Goal: Use online tool/utility: Utilize a website feature to perform a specific function

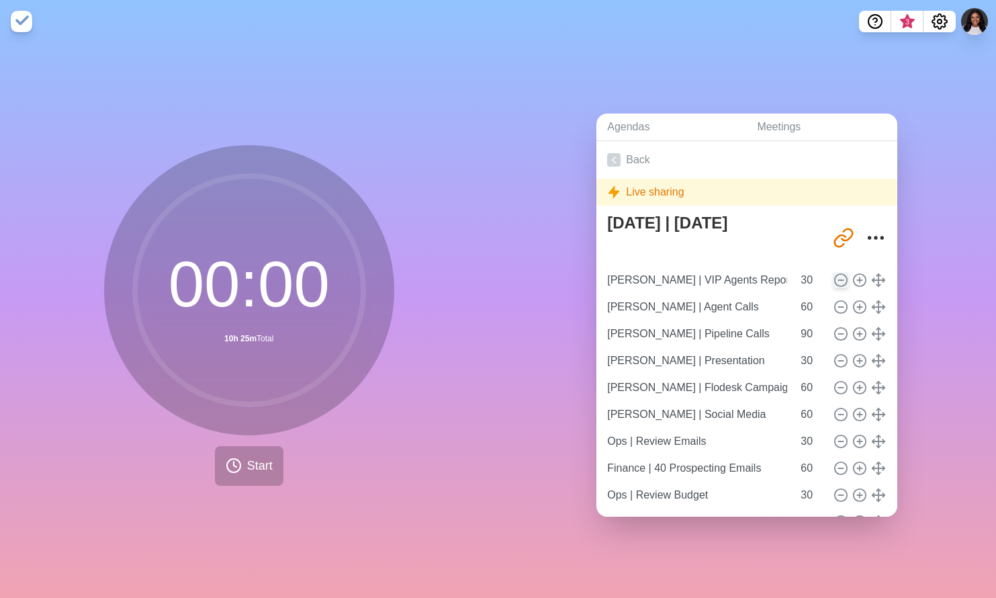
click at [834, 273] on icon at bounding box center [841, 280] width 15 height 15
type input "[PERSON_NAME] | Agent Calls"
type input "60"
type input "[PERSON_NAME] | Pipeline Calls"
type input "90"
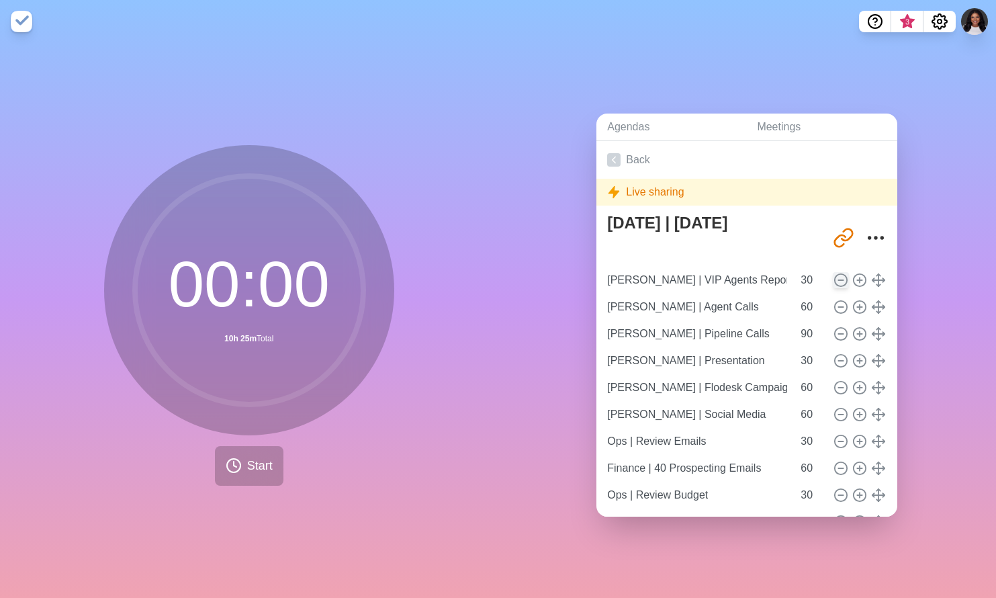
type input "[PERSON_NAME] | Presentation"
type input "30"
type input "[PERSON_NAME] | Flodesk Campaign"
type input "60"
type input "[PERSON_NAME] | Social Media"
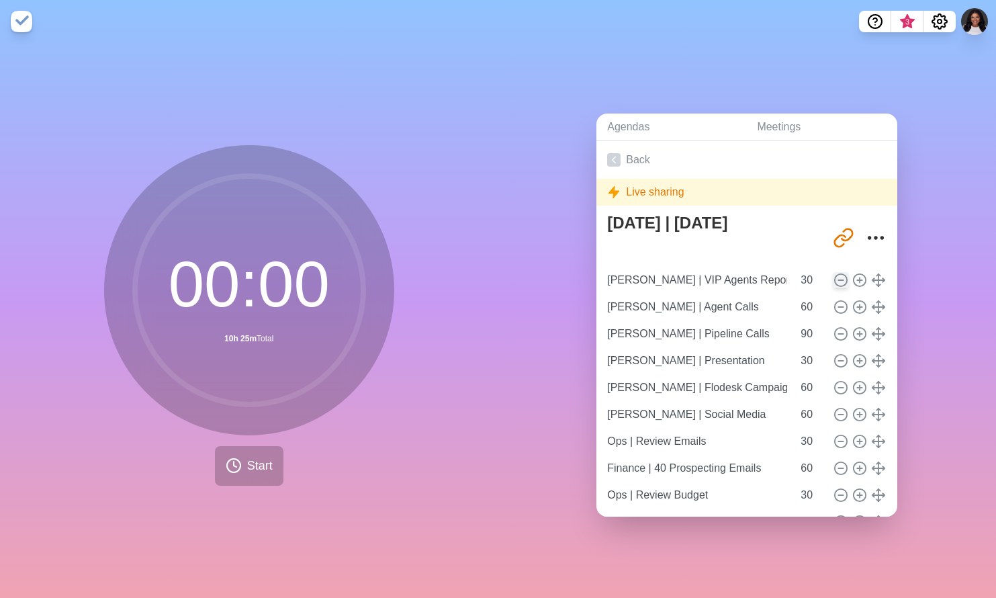
type input "Ops | Review Emails"
type input "30"
type input "Finance | 40 Prospecting Emails"
type input "60"
type input "Ops | Review Budget"
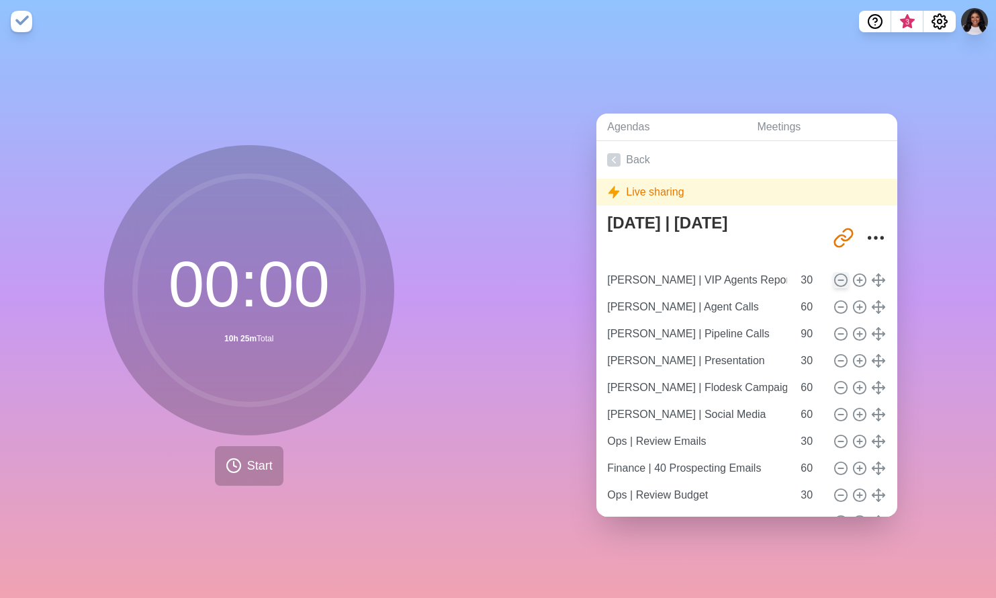
type input "30"
type input "Ops | Organize Day / Month in Notion"
type input "25"
type input "Ops | Rethink Pipeline Review"
type input "30"
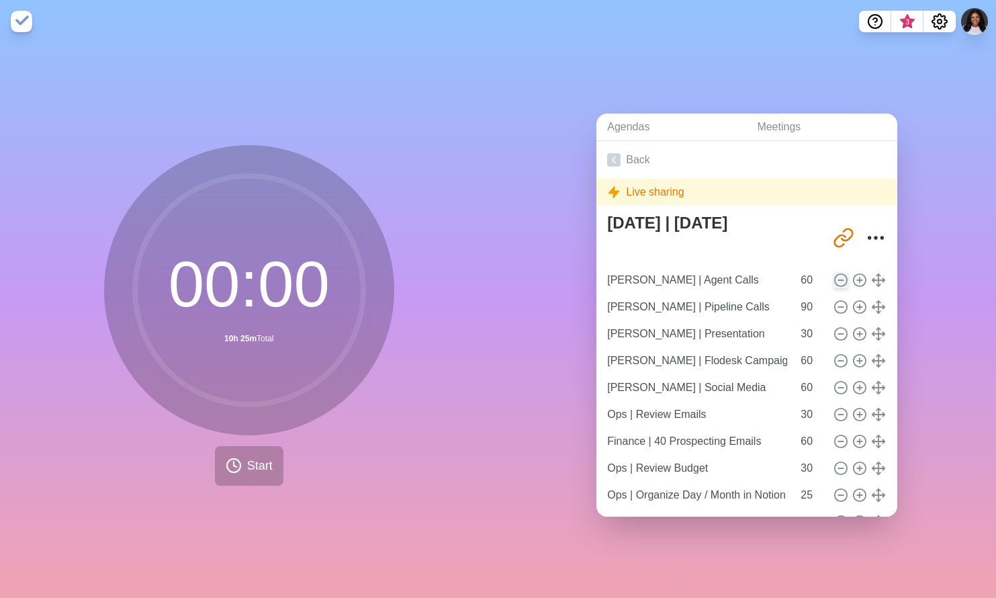
type input "Ops | AI - Setup Flow for Enterprise"
type input "60"
type input "Flare | Monthly Content Calendar"
click at [834, 304] on icon at bounding box center [841, 307] width 15 height 15
type input "[PERSON_NAME] | Presentation"
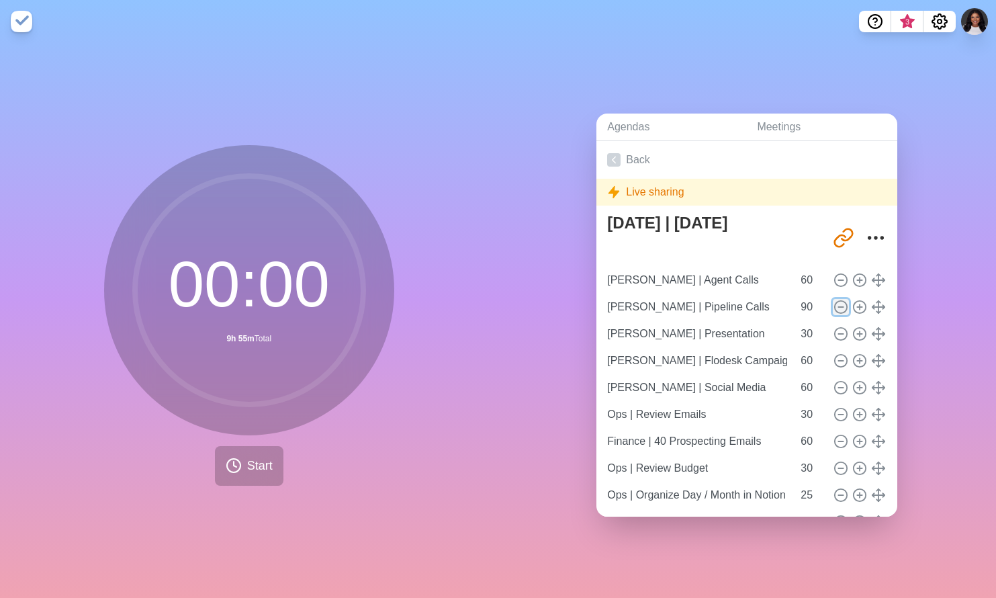
type input "30"
type input "[PERSON_NAME] | Flodesk Campaign"
type input "60"
type input "[PERSON_NAME] | Social Media"
type input "Ops | Review Emails"
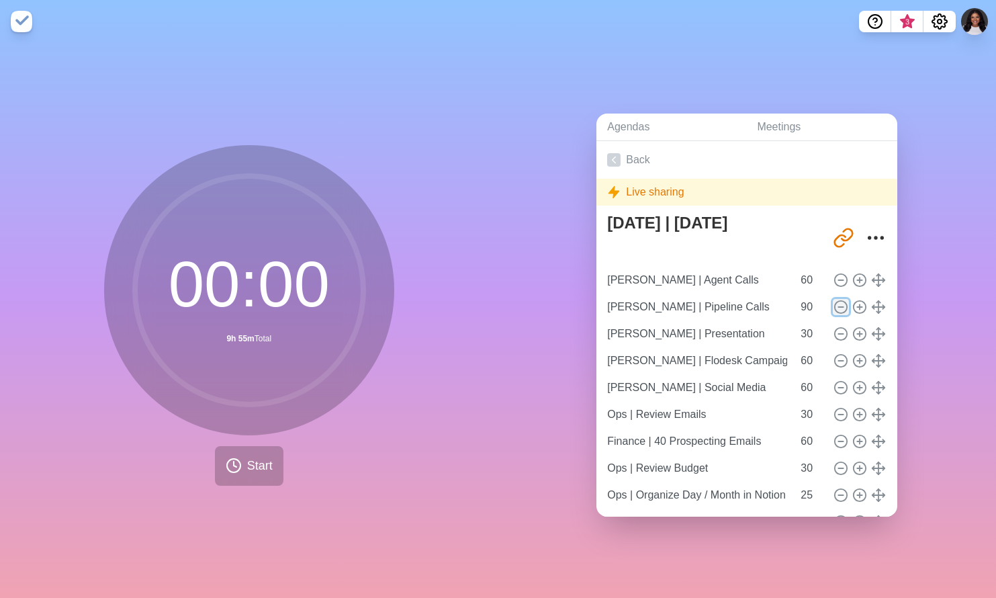
type input "30"
type input "Finance | 40 Prospecting Emails"
type input "60"
type input "Ops | Review Budget"
type input "30"
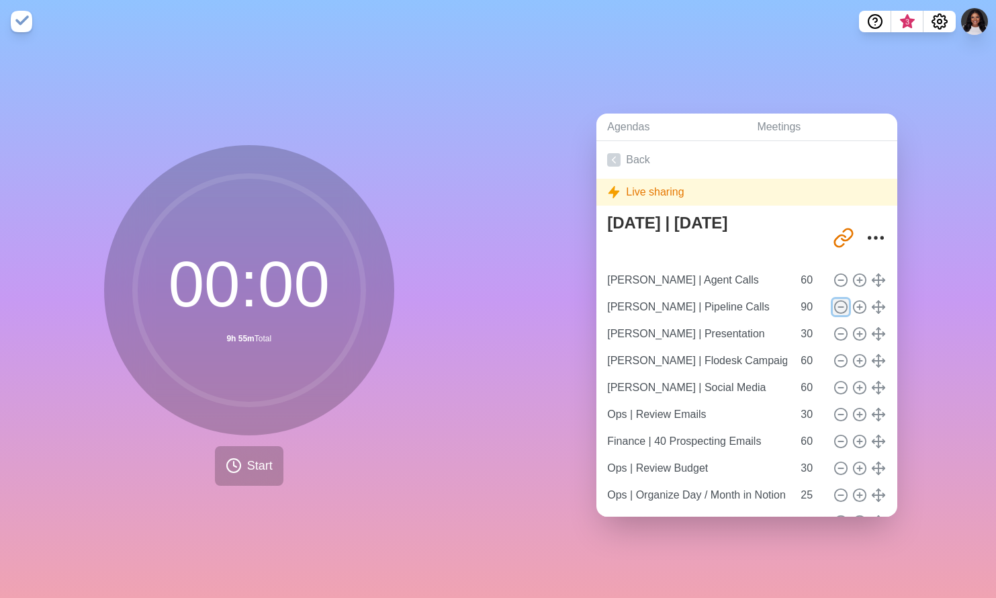
type input "Ops | Organize Day / Month in Notion"
type input "25"
type input "Ops | Rethink Pipeline Review"
type input "30"
type input "Ops | AI - Setup Flow for Enterprise"
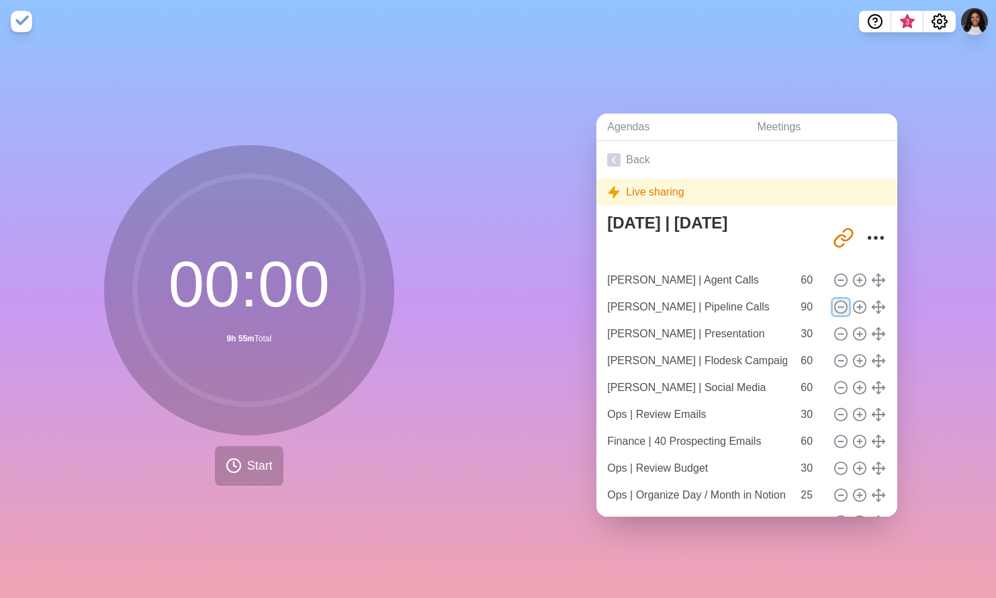
type input "60"
type input "Flare | Monthly Content Calendar"
